Goal: Task Accomplishment & Management: Use online tool/utility

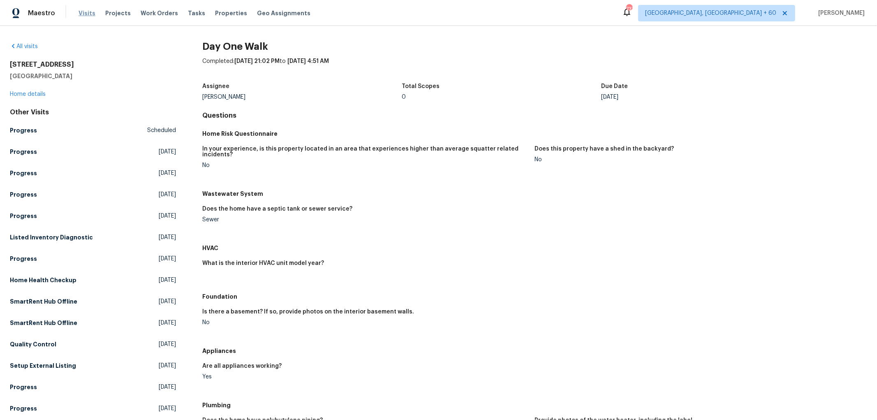
click at [85, 14] on span "Visits" at bounding box center [87, 13] width 17 height 8
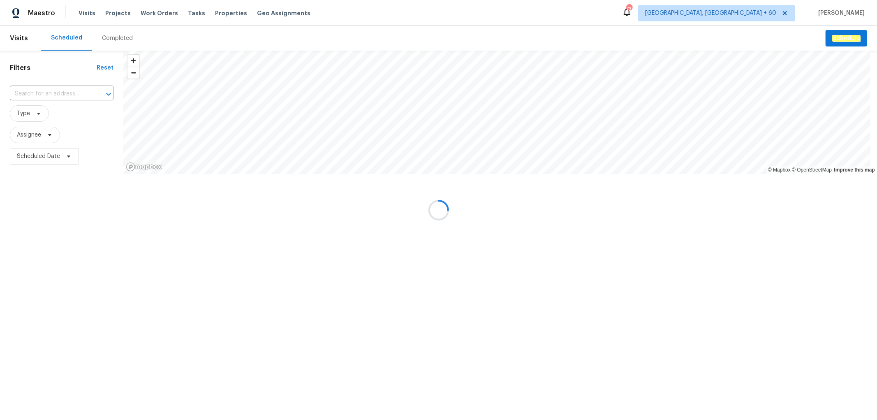
click at [57, 100] on div at bounding box center [438, 210] width 877 height 420
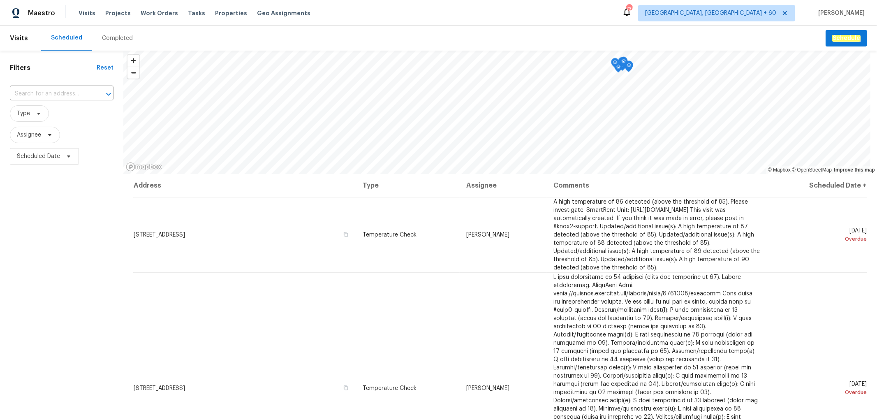
click at [122, 37] on div "Completed" at bounding box center [117, 38] width 31 height 8
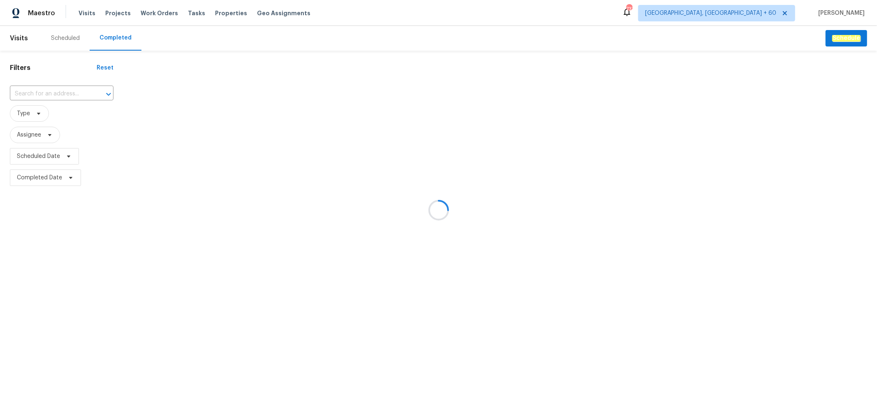
click at [61, 92] on div at bounding box center [438, 210] width 877 height 420
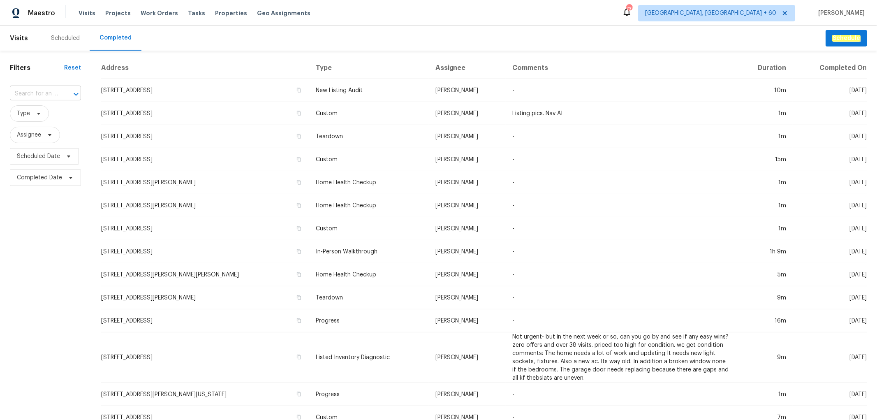
click at [35, 91] on input "text" at bounding box center [34, 94] width 48 height 13
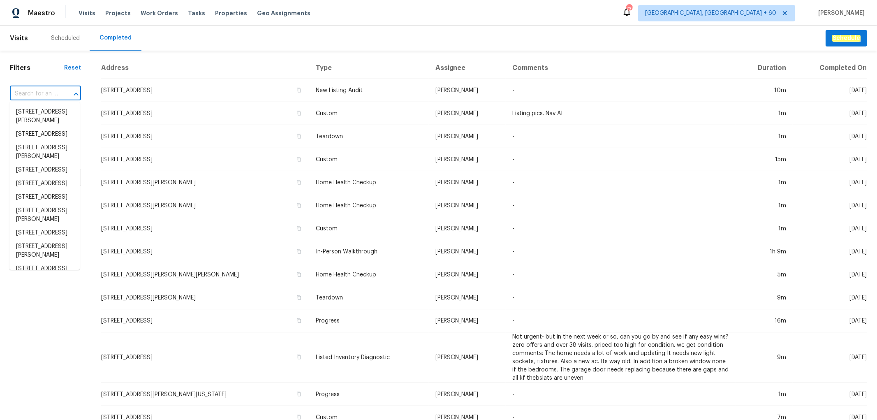
paste input "[STREET_ADDRESS]"
type input "[STREET_ADDRESS]"
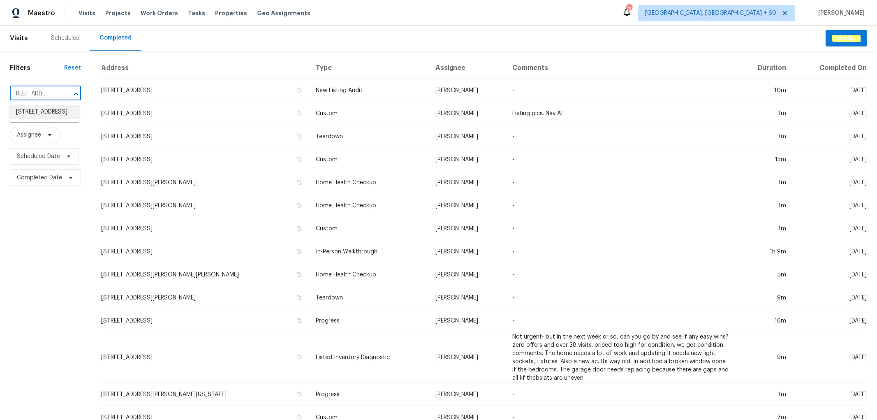
click at [45, 116] on li "[STREET_ADDRESS]" at bounding box center [44, 112] width 70 height 14
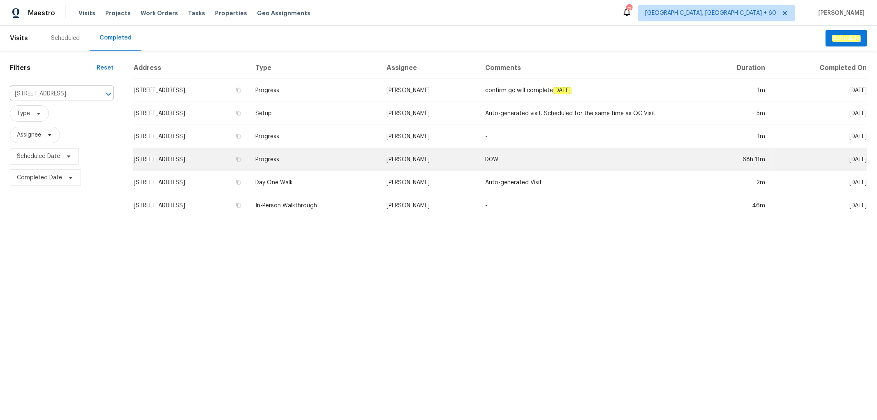
click at [367, 165] on td "Progress" at bounding box center [314, 159] width 131 height 23
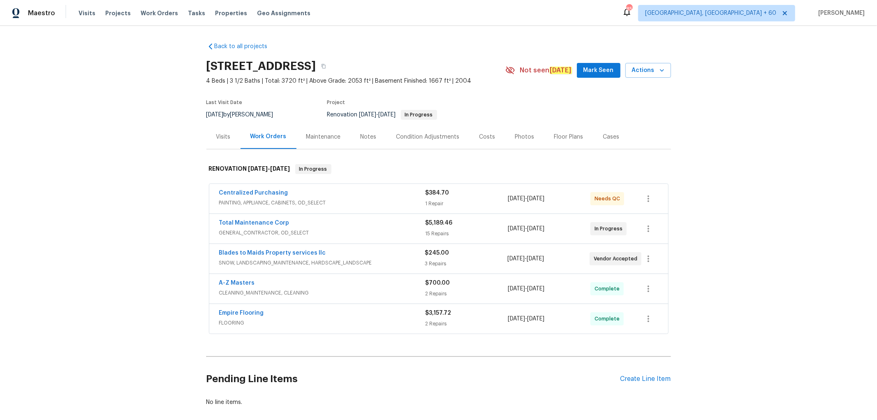
click at [523, 137] on div "Photos" at bounding box center [524, 137] width 19 height 8
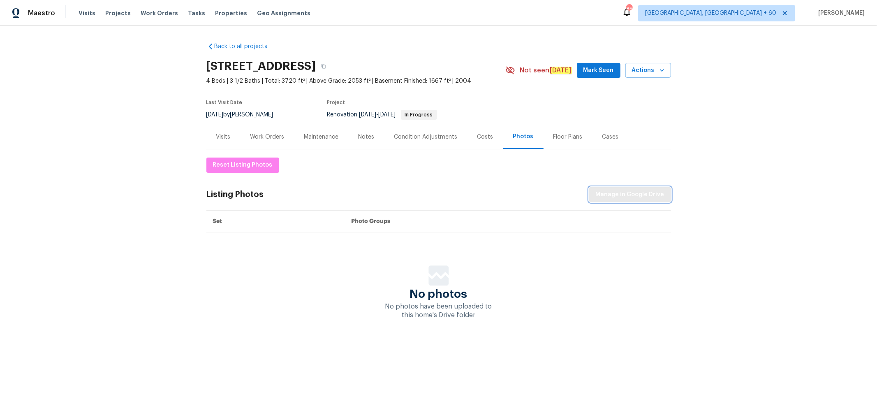
click at [616, 195] on span "Manage in Google Drive" at bounding box center [630, 195] width 69 height 10
